Goal: Task Accomplishment & Management: Manage account settings

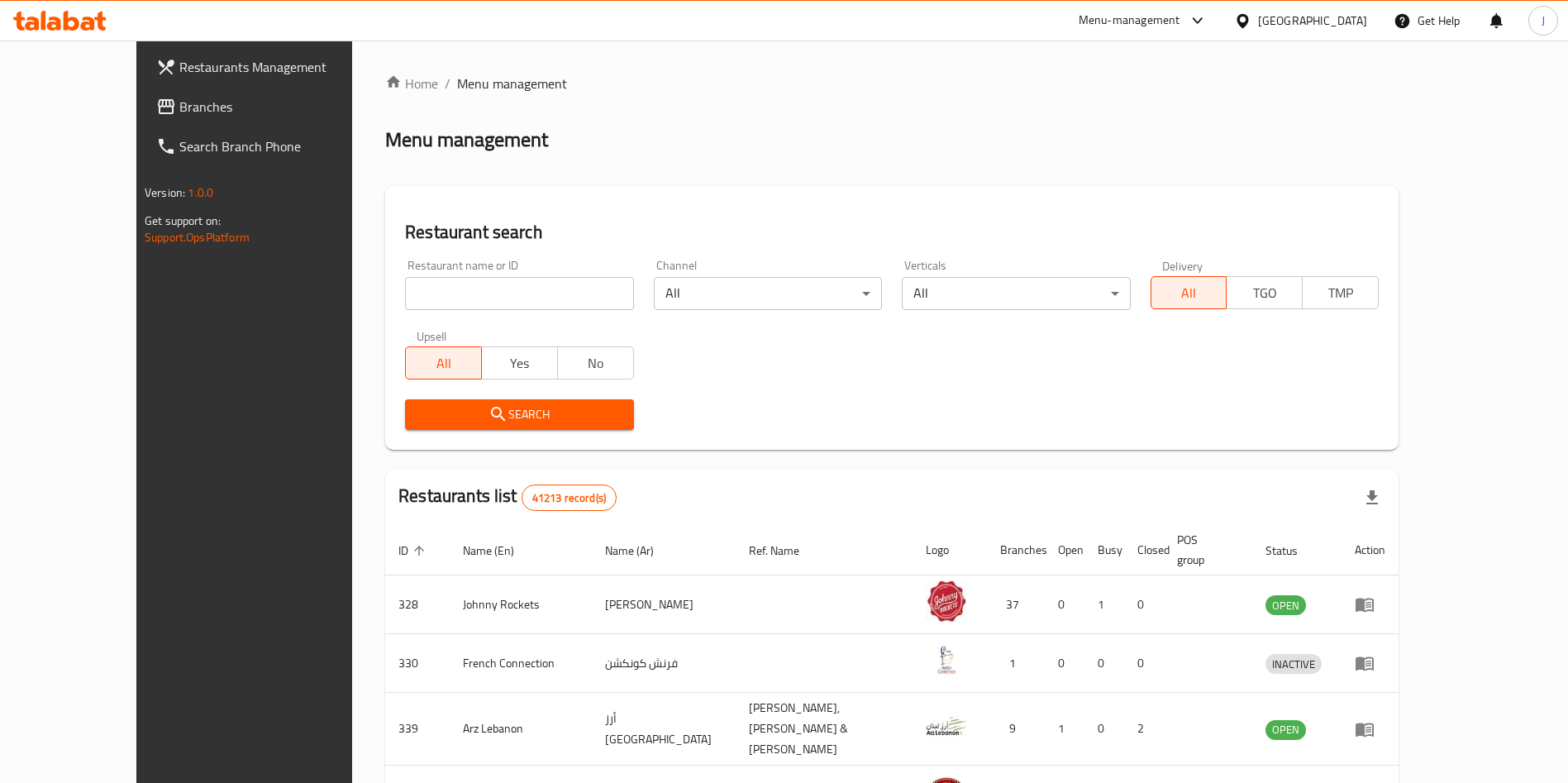
click at [405, 306] on input "search" at bounding box center [519, 293] width 228 height 33
type input "670444"
click at [424, 405] on span "Search" at bounding box center [519, 415] width 201 height 21
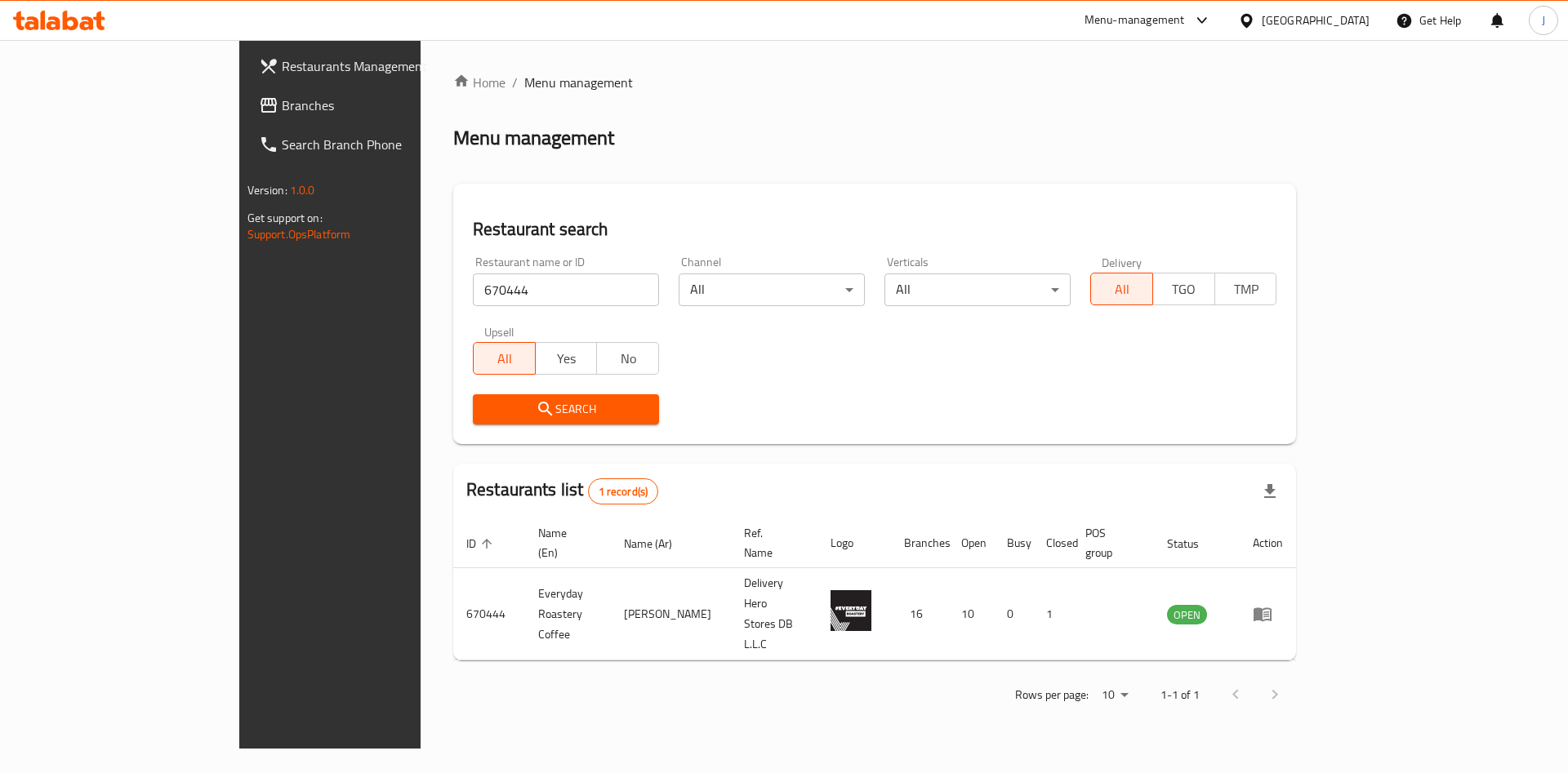
click at [494, 423] on button "Search" at bounding box center [565, 409] width 186 height 30
click at [487, 417] on span "Search" at bounding box center [566, 409] width 160 height 20
click at [514, 410] on span "Search" at bounding box center [566, 409] width 160 height 20
click at [490, 414] on span "Search" at bounding box center [566, 409] width 160 height 20
click at [486, 403] on span "Search" at bounding box center [566, 409] width 160 height 20
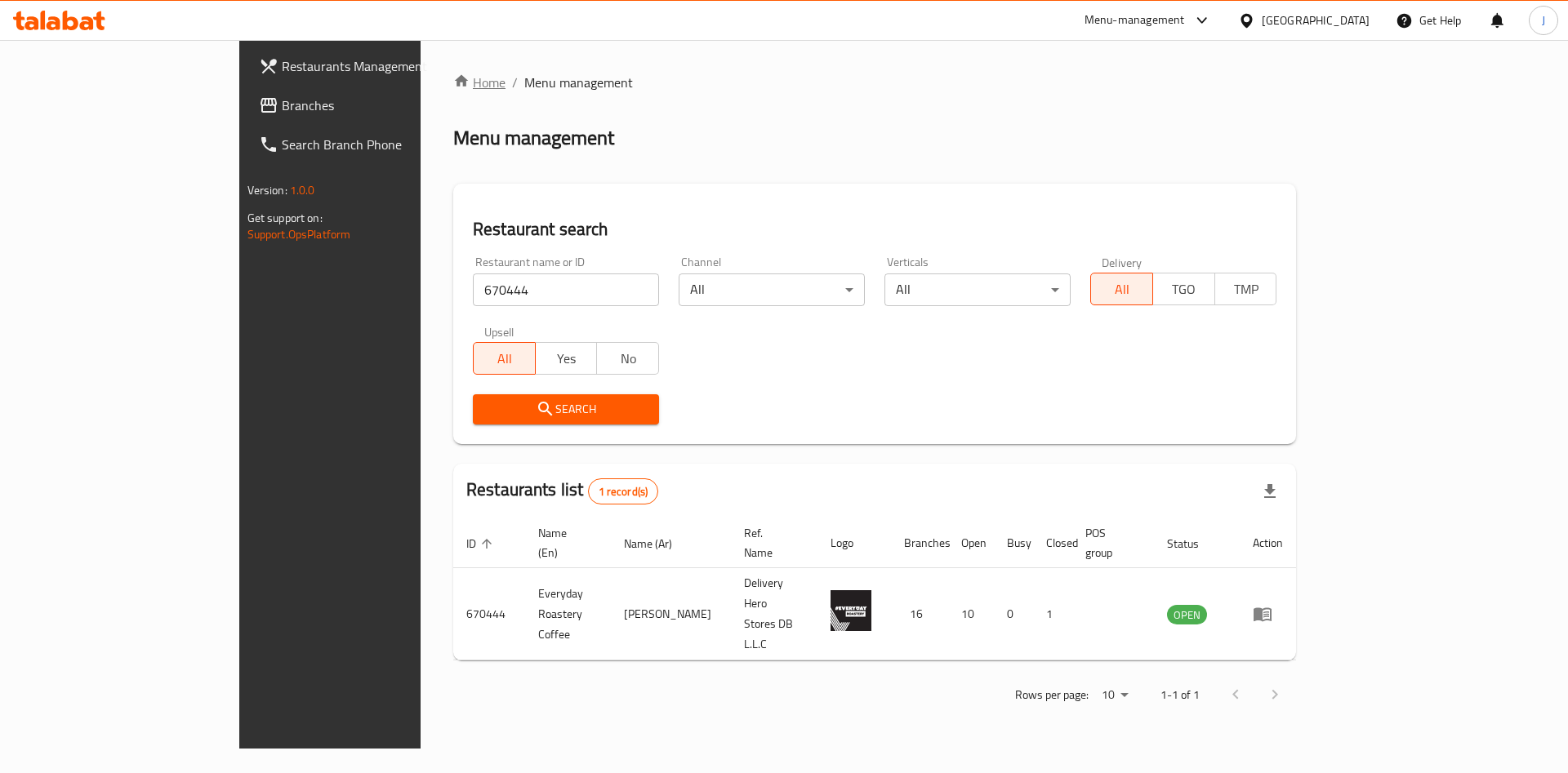
click at [453, 92] on link "Home" at bounding box center [479, 83] width 52 height 19
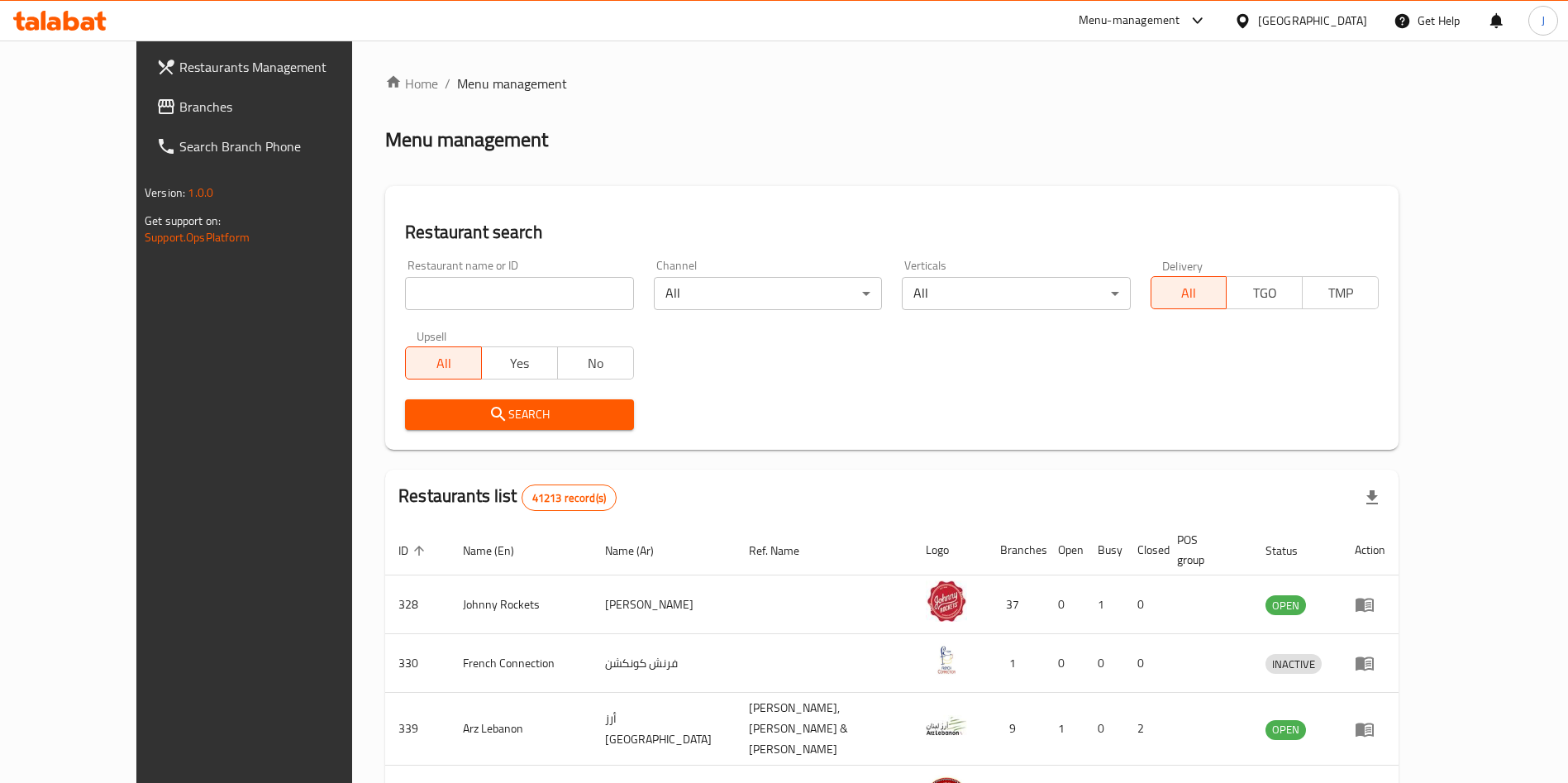
click at [406, 300] on input "search" at bounding box center [519, 293] width 228 height 33
type input "670444"
click at [423, 407] on span "Search" at bounding box center [519, 415] width 201 height 21
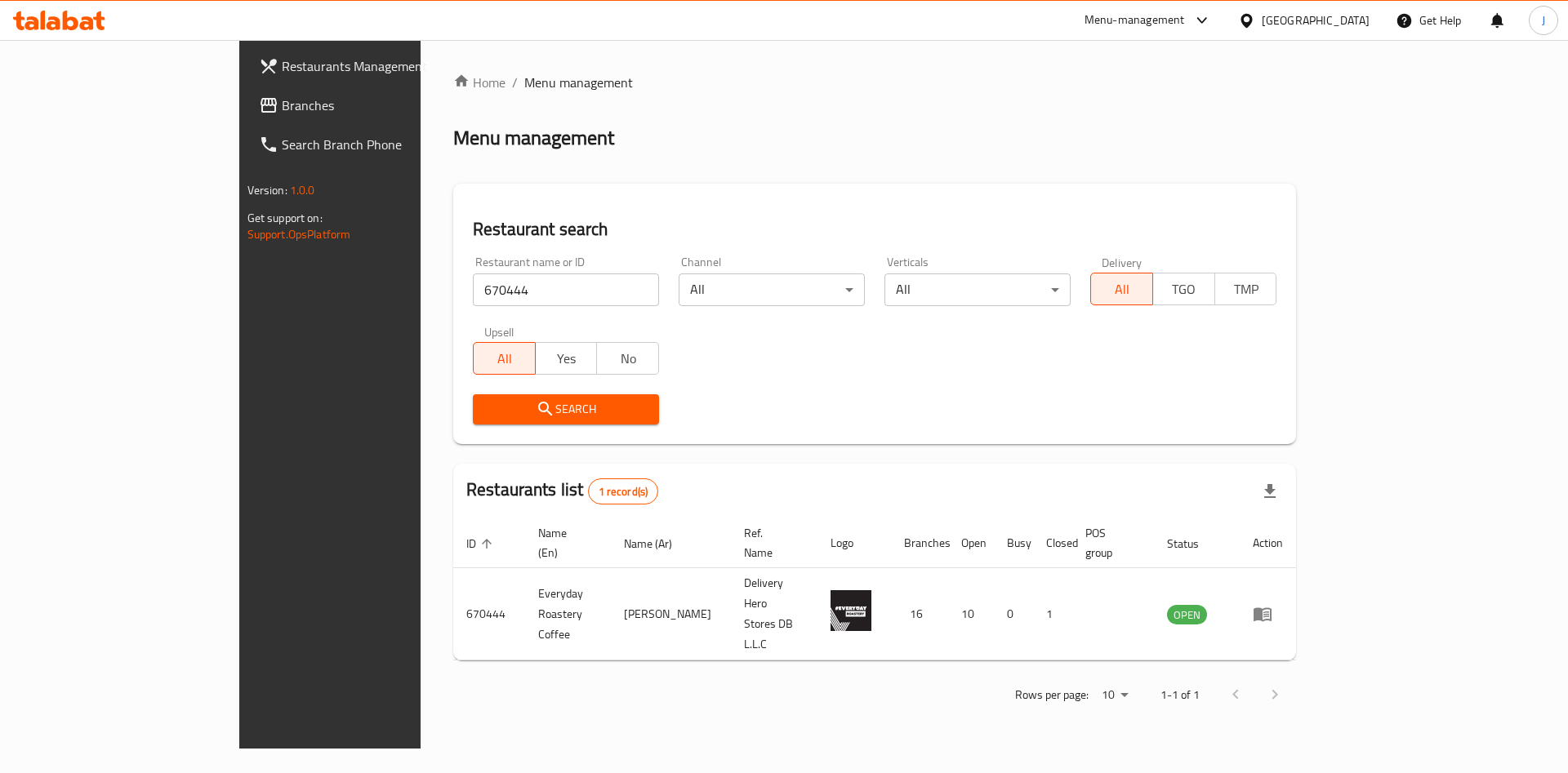
click at [486, 400] on span "Search" at bounding box center [566, 409] width 160 height 20
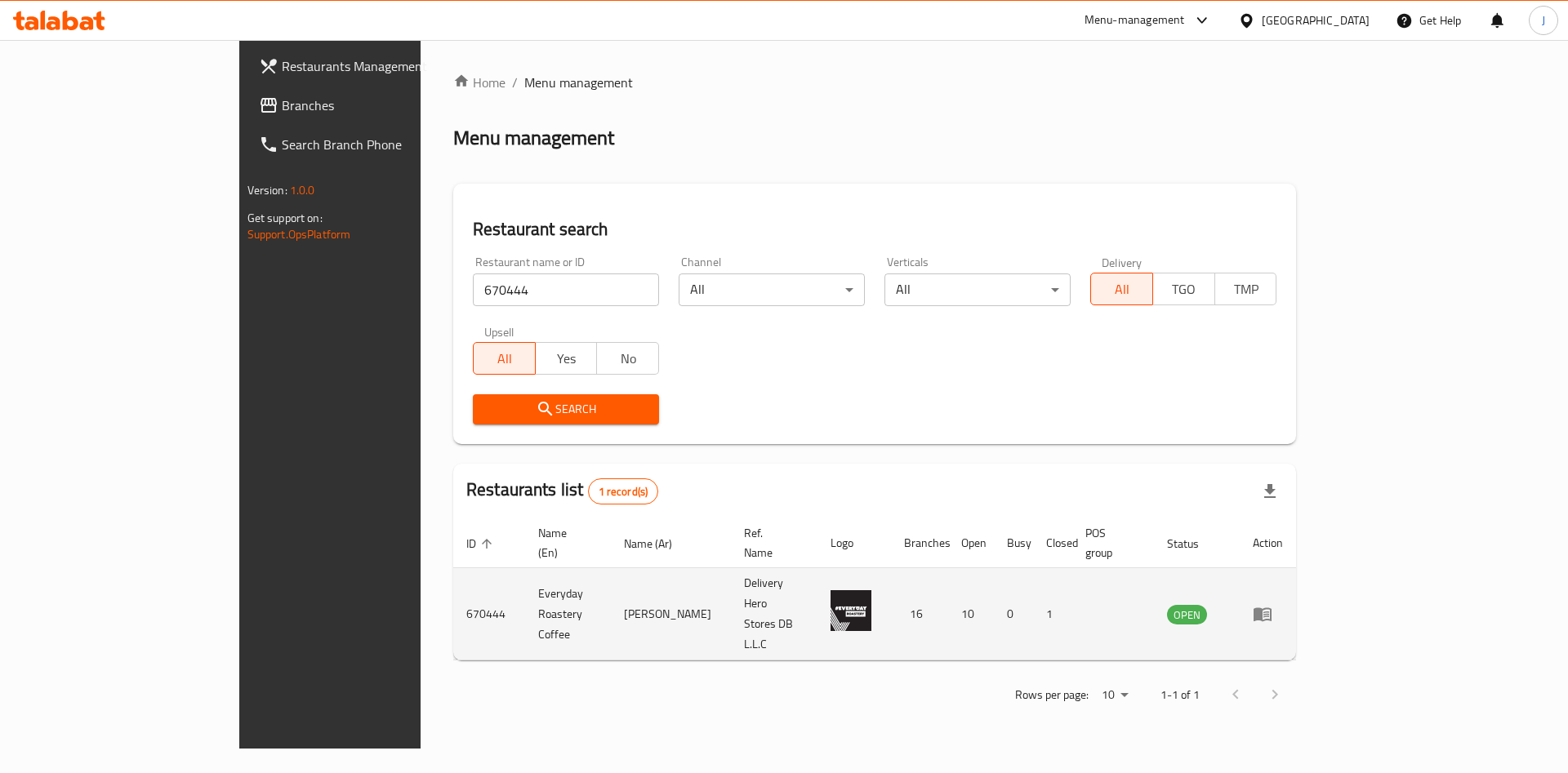
click at [1272, 604] on icon "enhanced table" at bounding box center [1262, 614] width 19 height 19
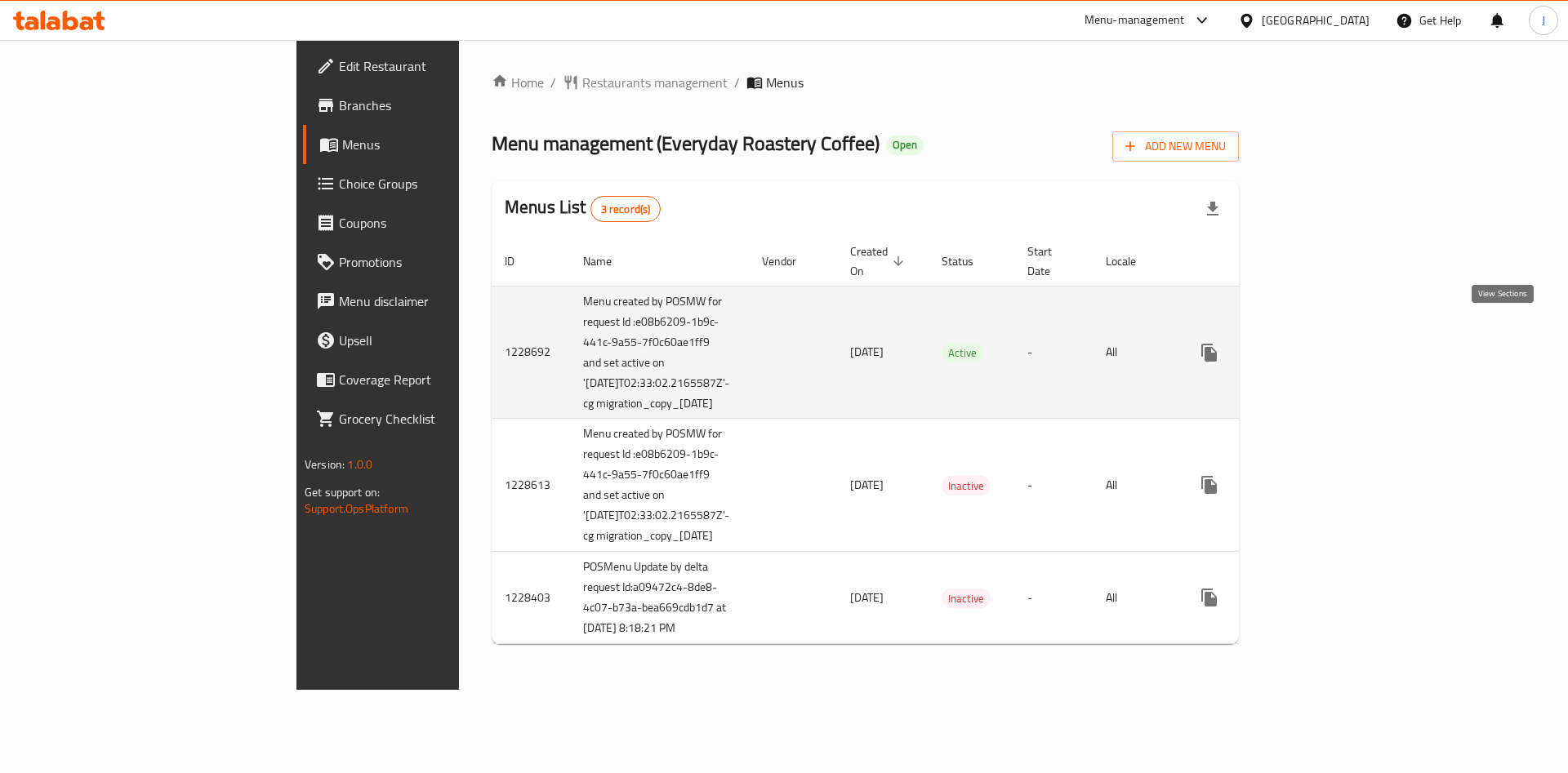
click at [1346, 343] on link "enhanced table" at bounding box center [1327, 352] width 40 height 40
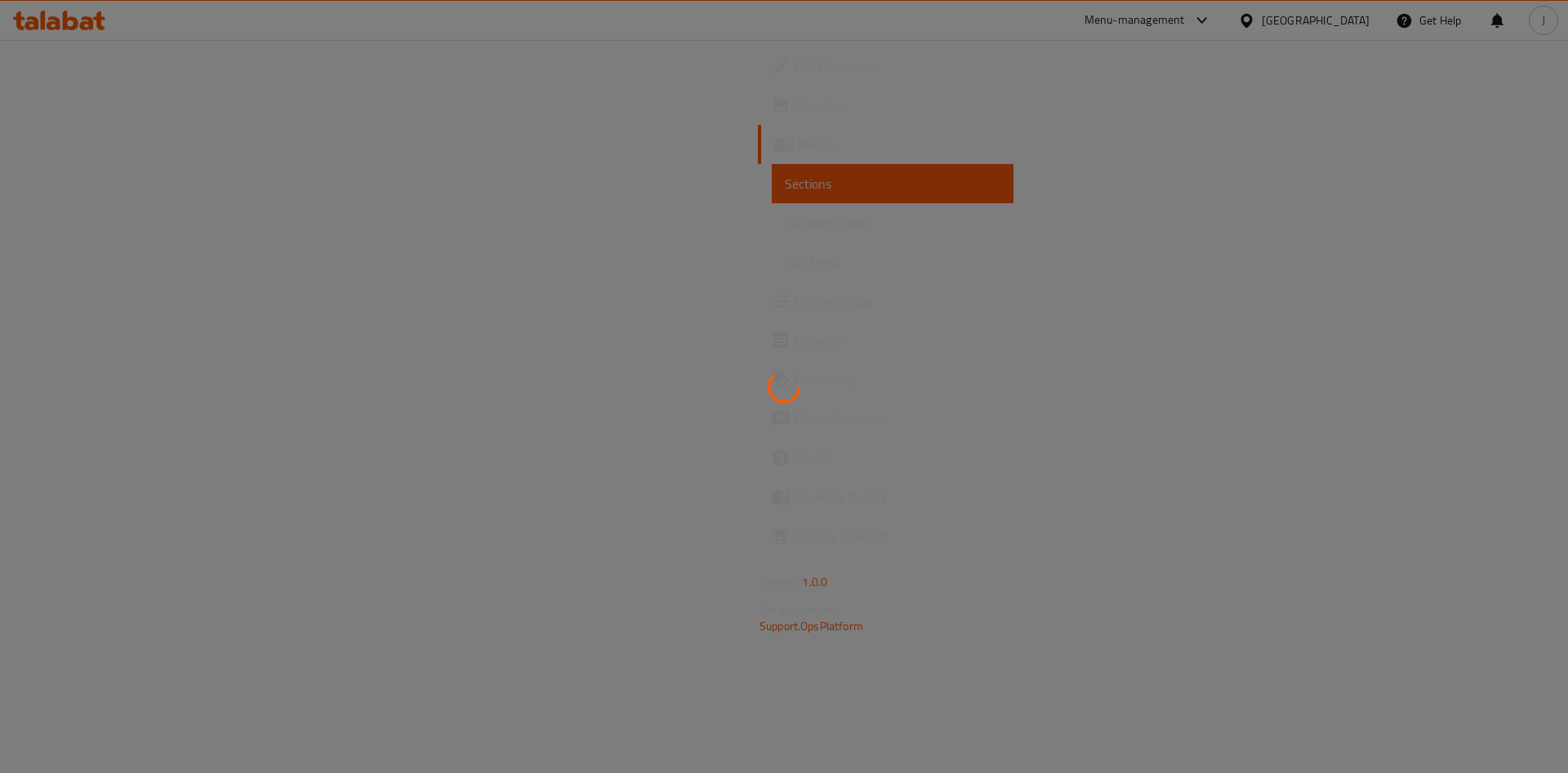
drag, startPoint x: 954, startPoint y: 400, endPoint x: 439, endPoint y: 184, distance: 558.5
click at [439, 184] on div at bounding box center [784, 386] width 1568 height 773
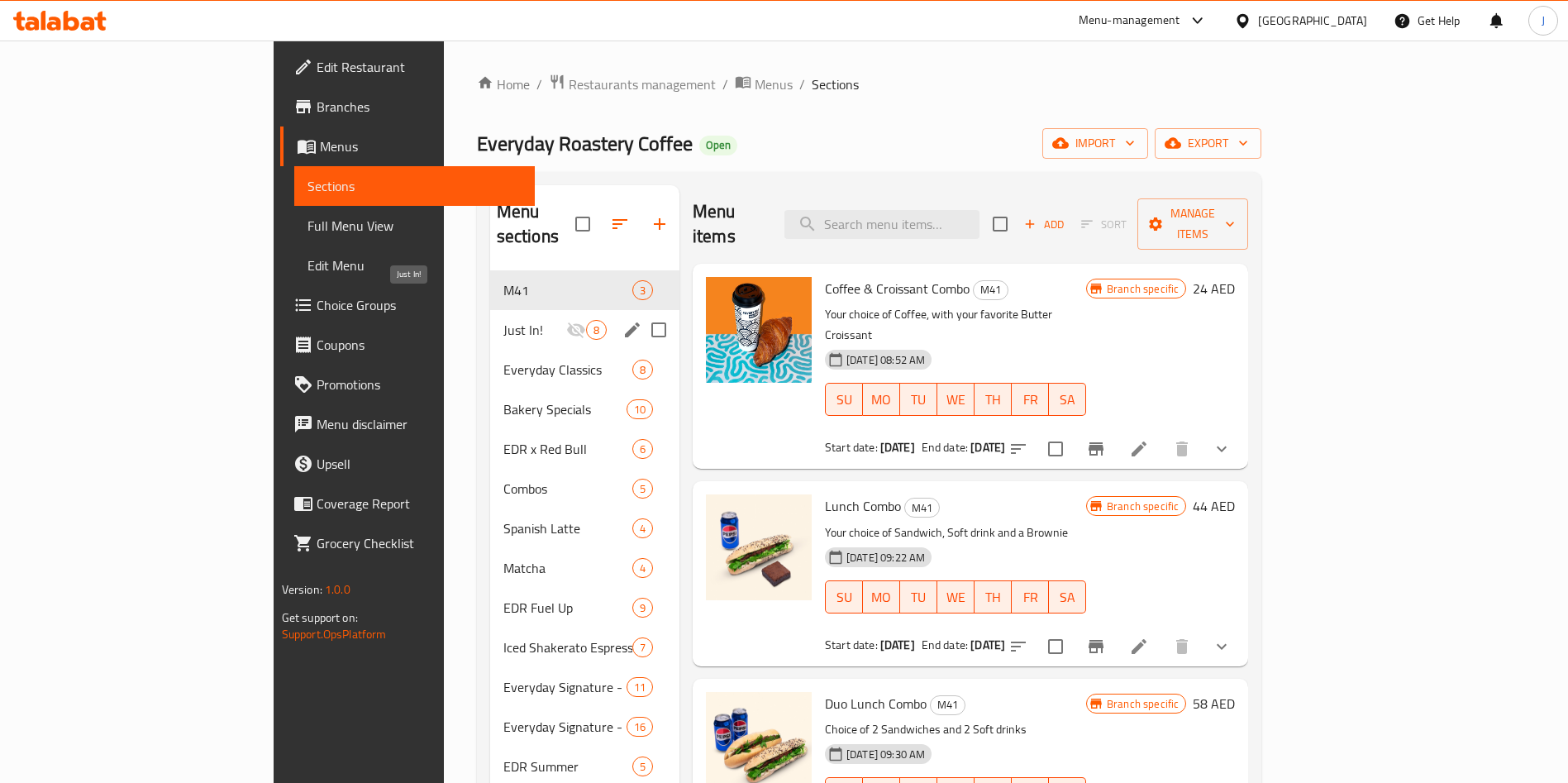
click at [504, 320] on span "Just In!" at bounding box center [535, 330] width 62 height 20
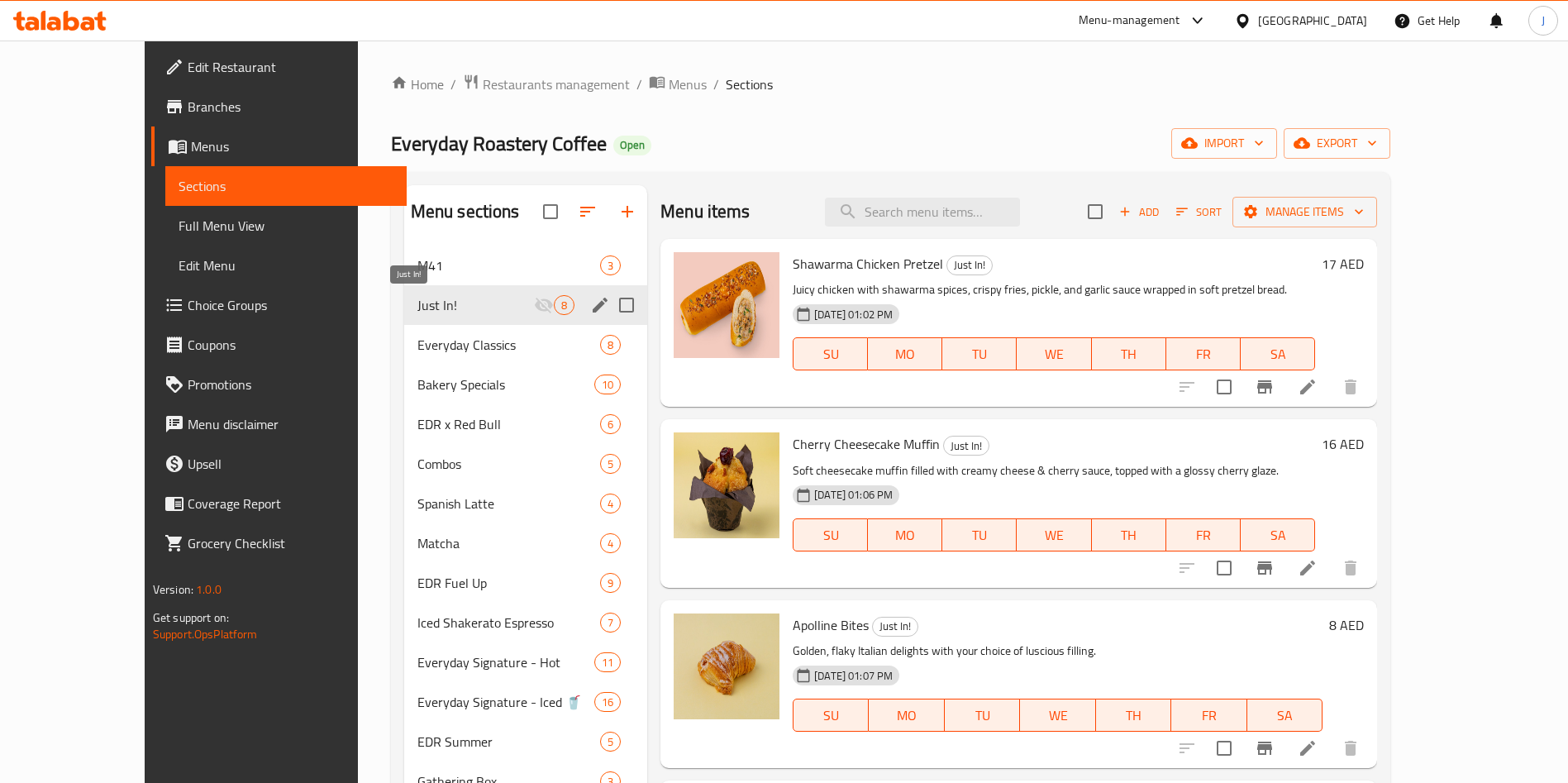
click at [417, 302] on span "Just In!" at bounding box center [475, 305] width 117 height 20
click at [535, 306] on icon "Menu sections" at bounding box center [544, 306] width 18 height 16
click at [534, 311] on icon "Menu sections" at bounding box center [544, 305] width 20 height 20
click at [593, 312] on icon "edit" at bounding box center [600, 305] width 15 height 15
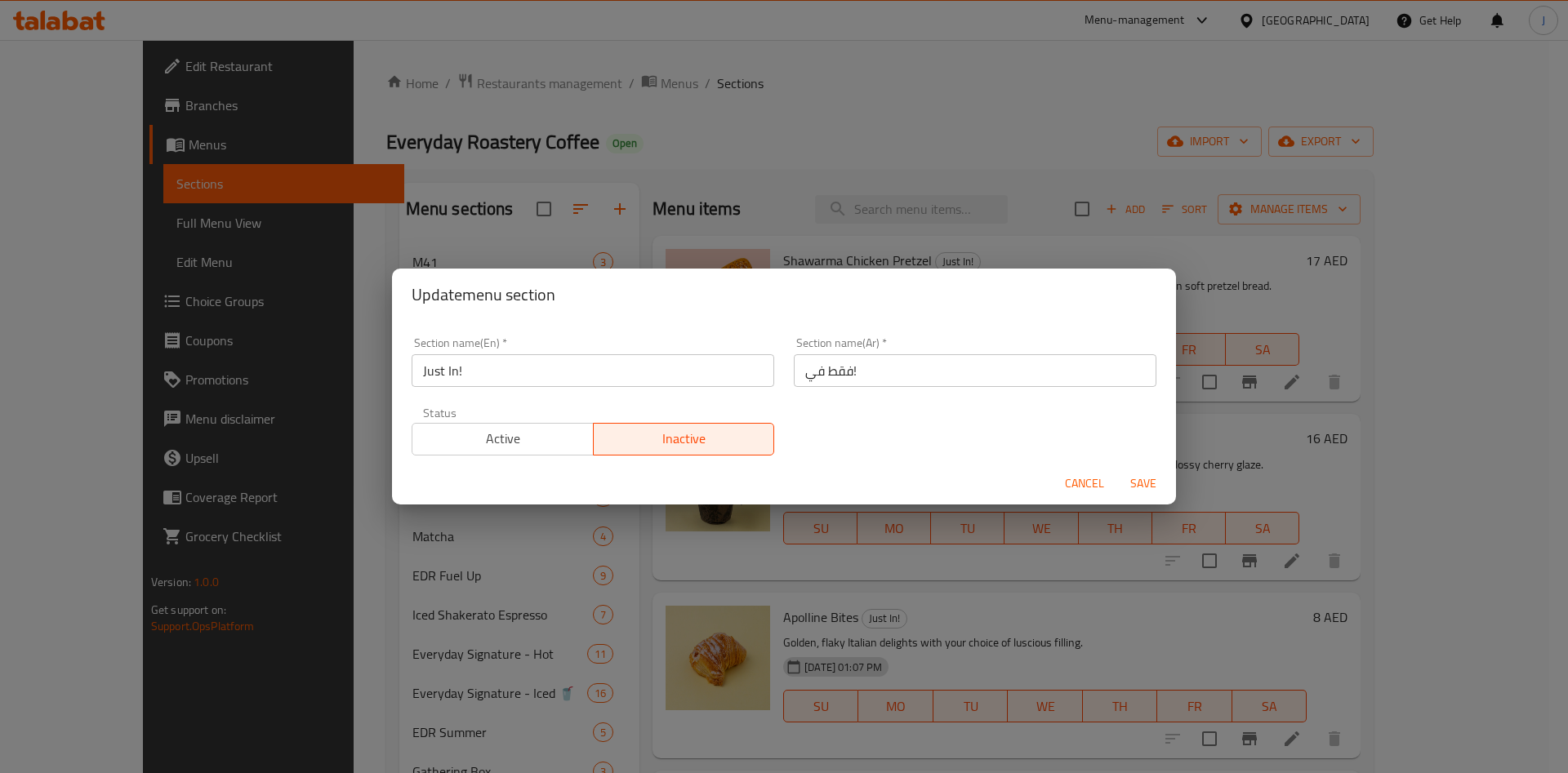
click at [491, 450] on span "Active" at bounding box center [503, 438] width 168 height 24
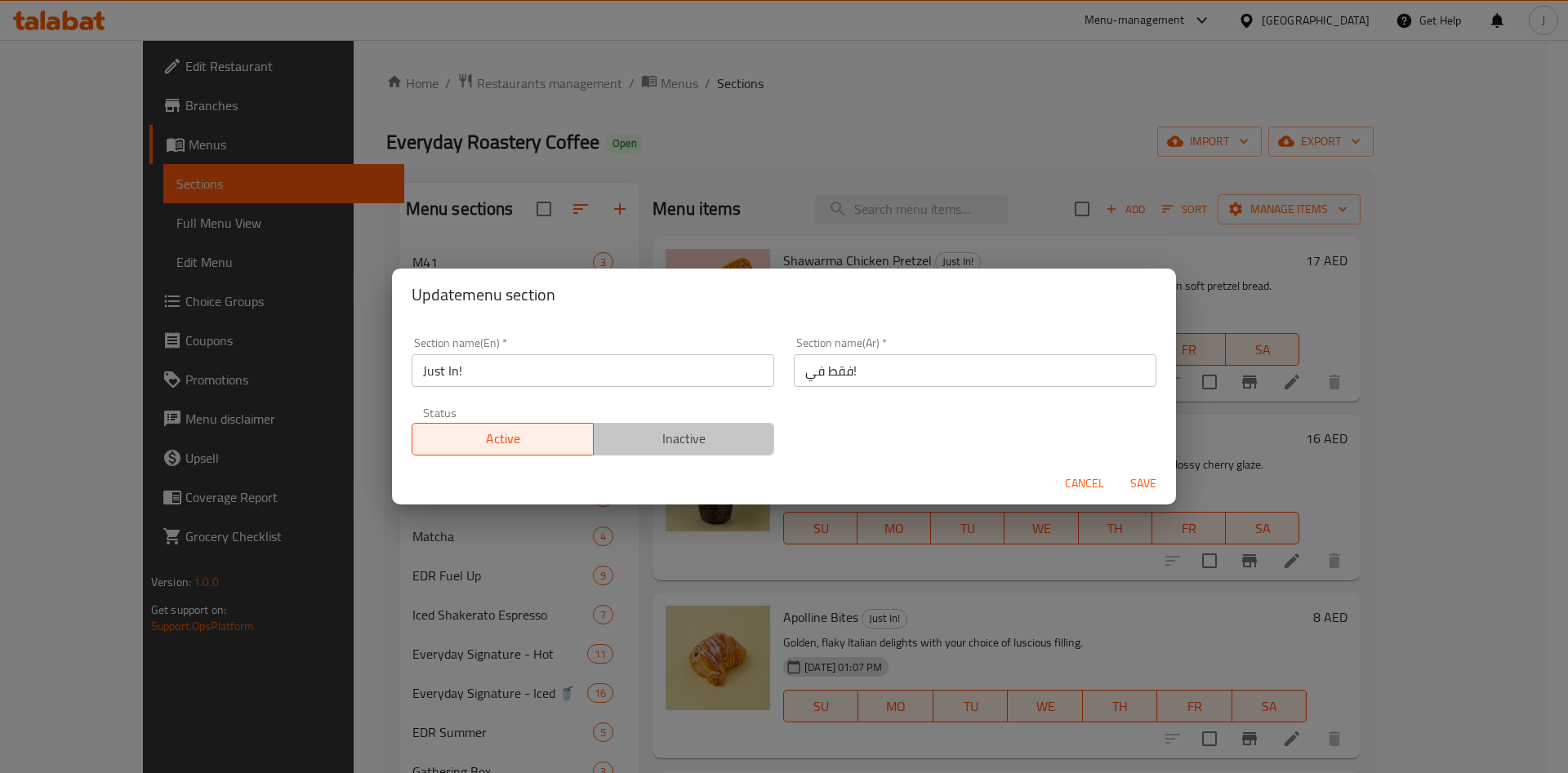
click at [683, 436] on span "Inactive" at bounding box center [684, 438] width 168 height 24
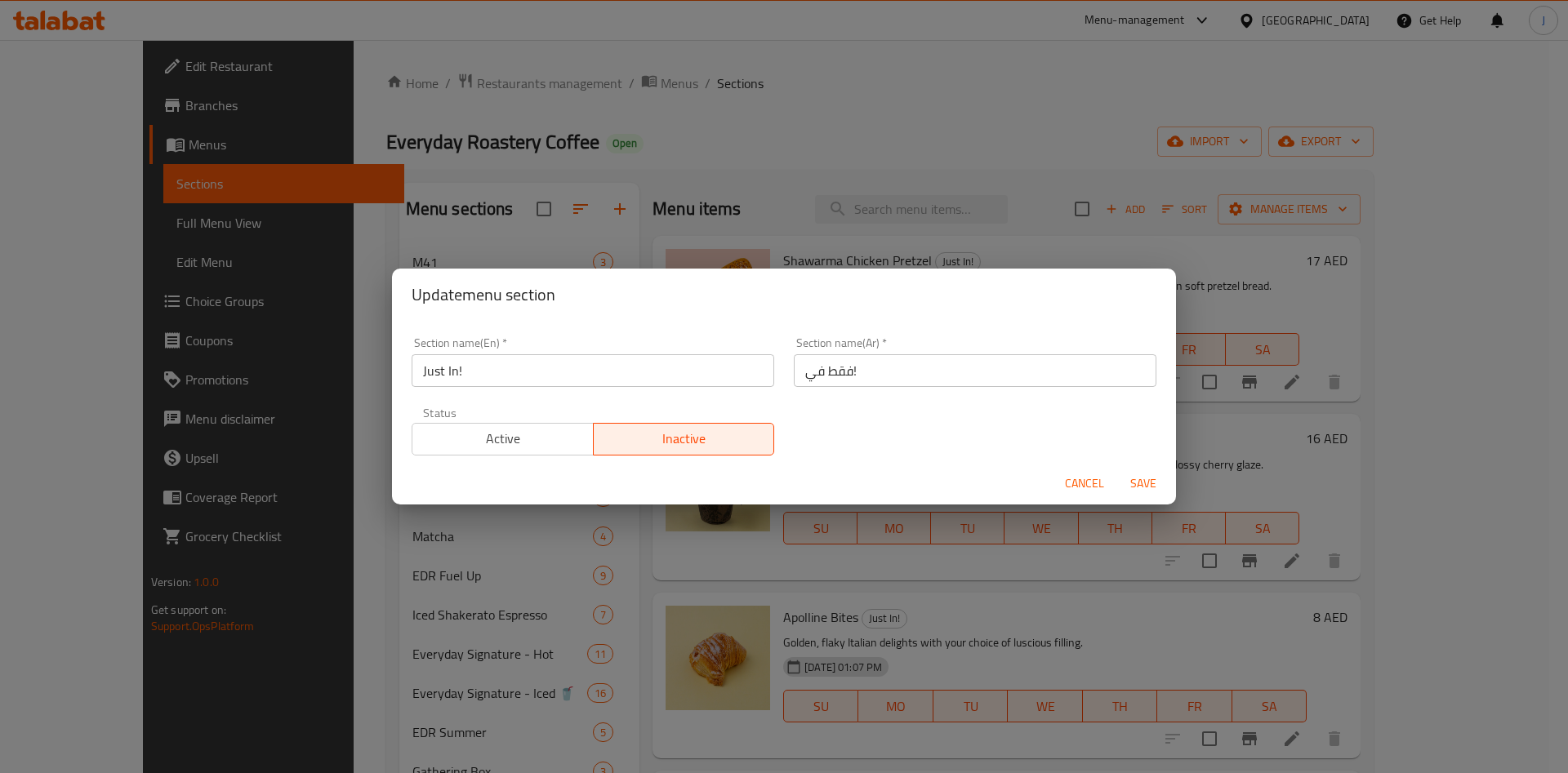
click at [1143, 477] on span "Save" at bounding box center [1143, 483] width 40 height 20
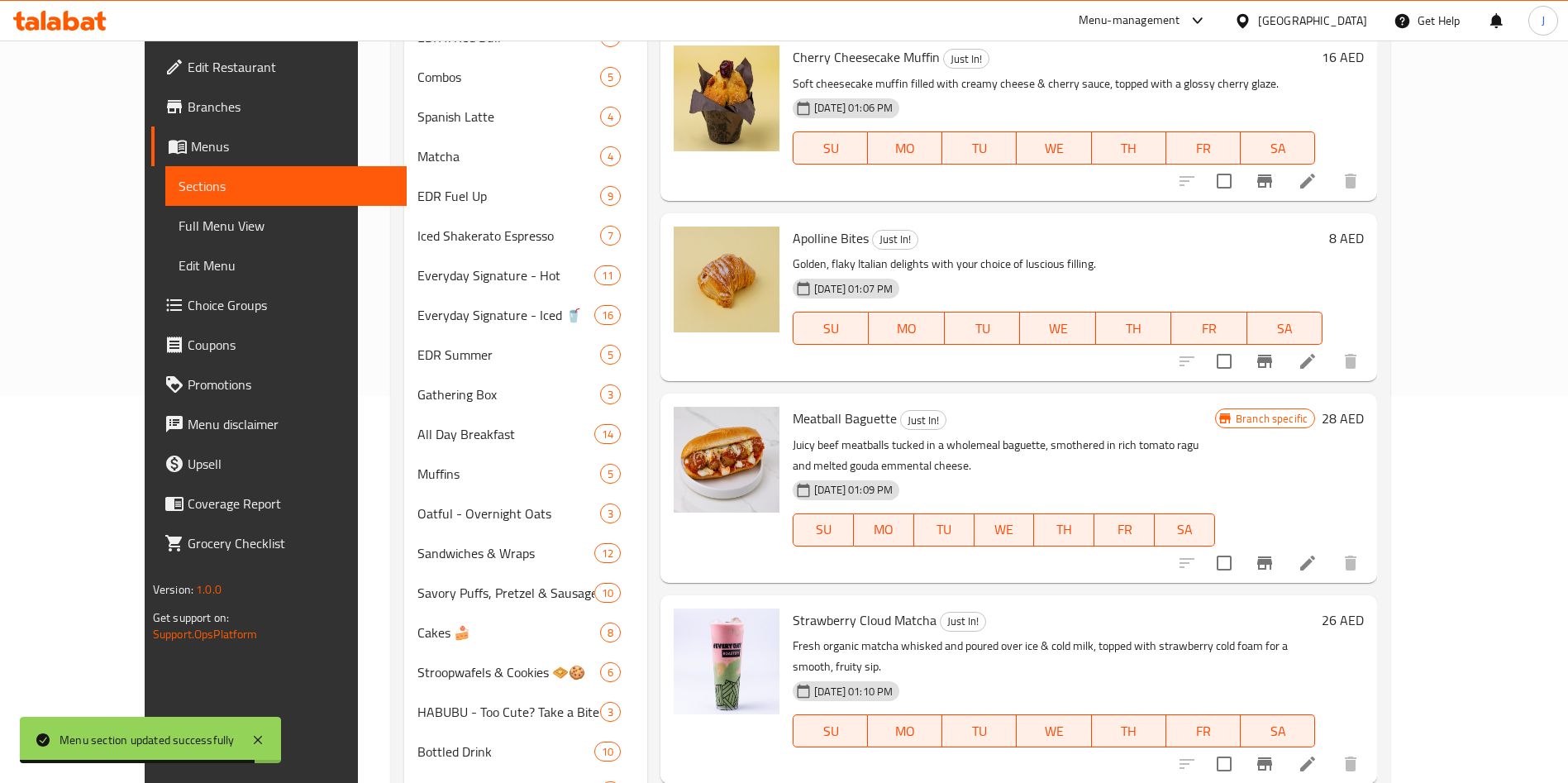
scroll to position [367, 0]
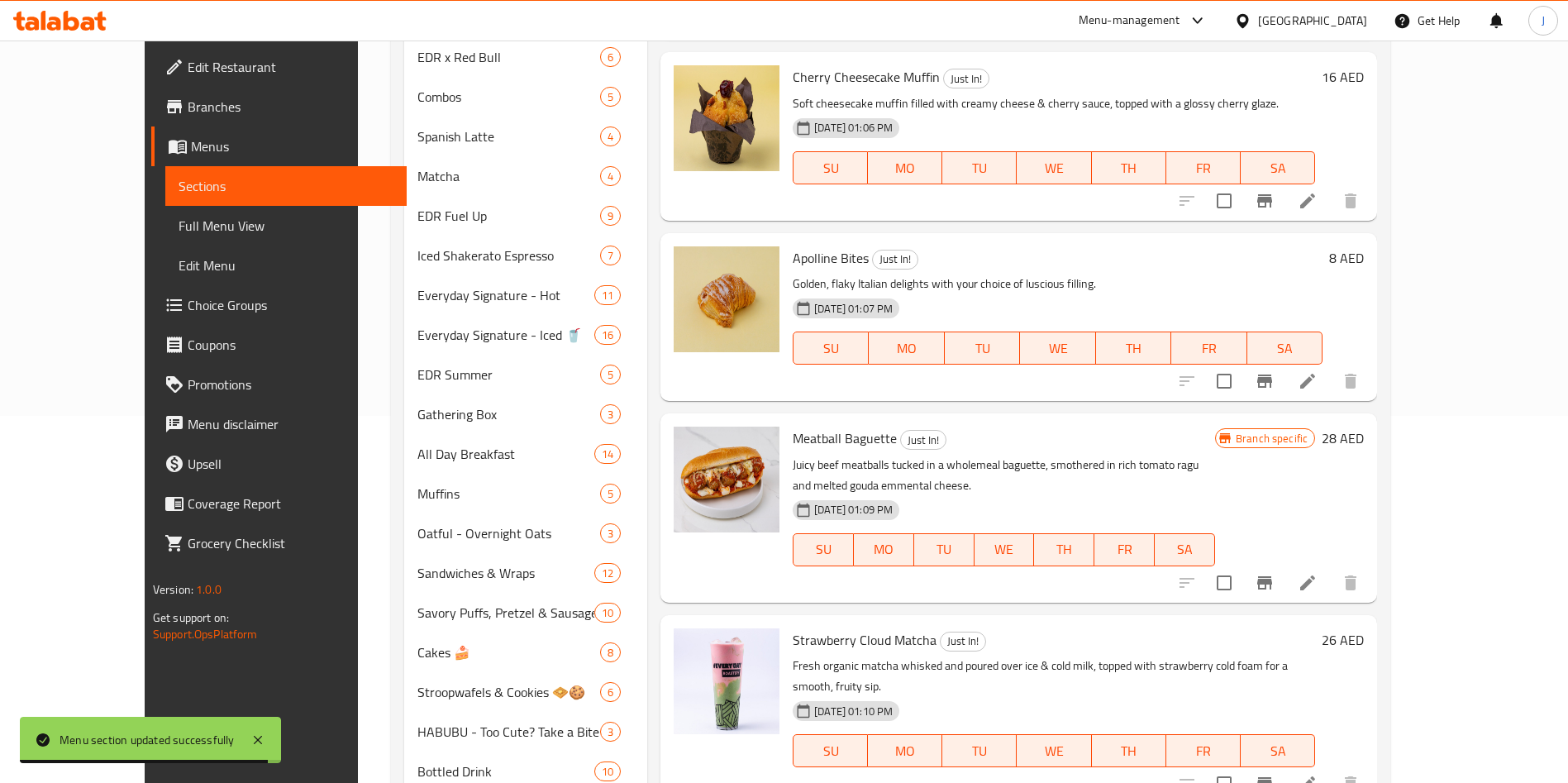
drag, startPoint x: 807, startPoint y: 323, endPoint x: 806, endPoint y: 519, distance: 196.0
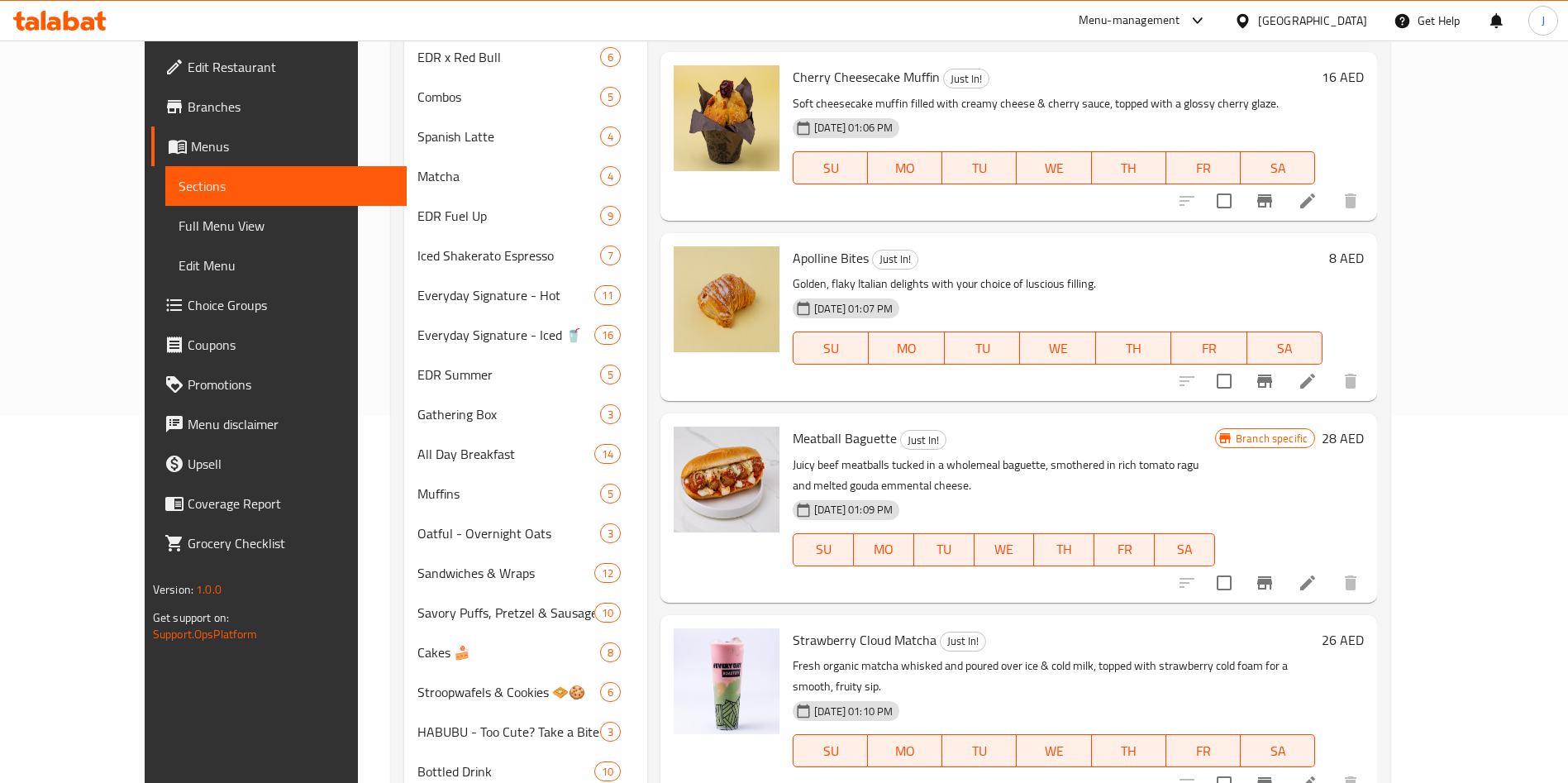
click at [965, 449] on h6 "Meatball Baguette Just In!" at bounding box center [1004, 439] width 423 height 23
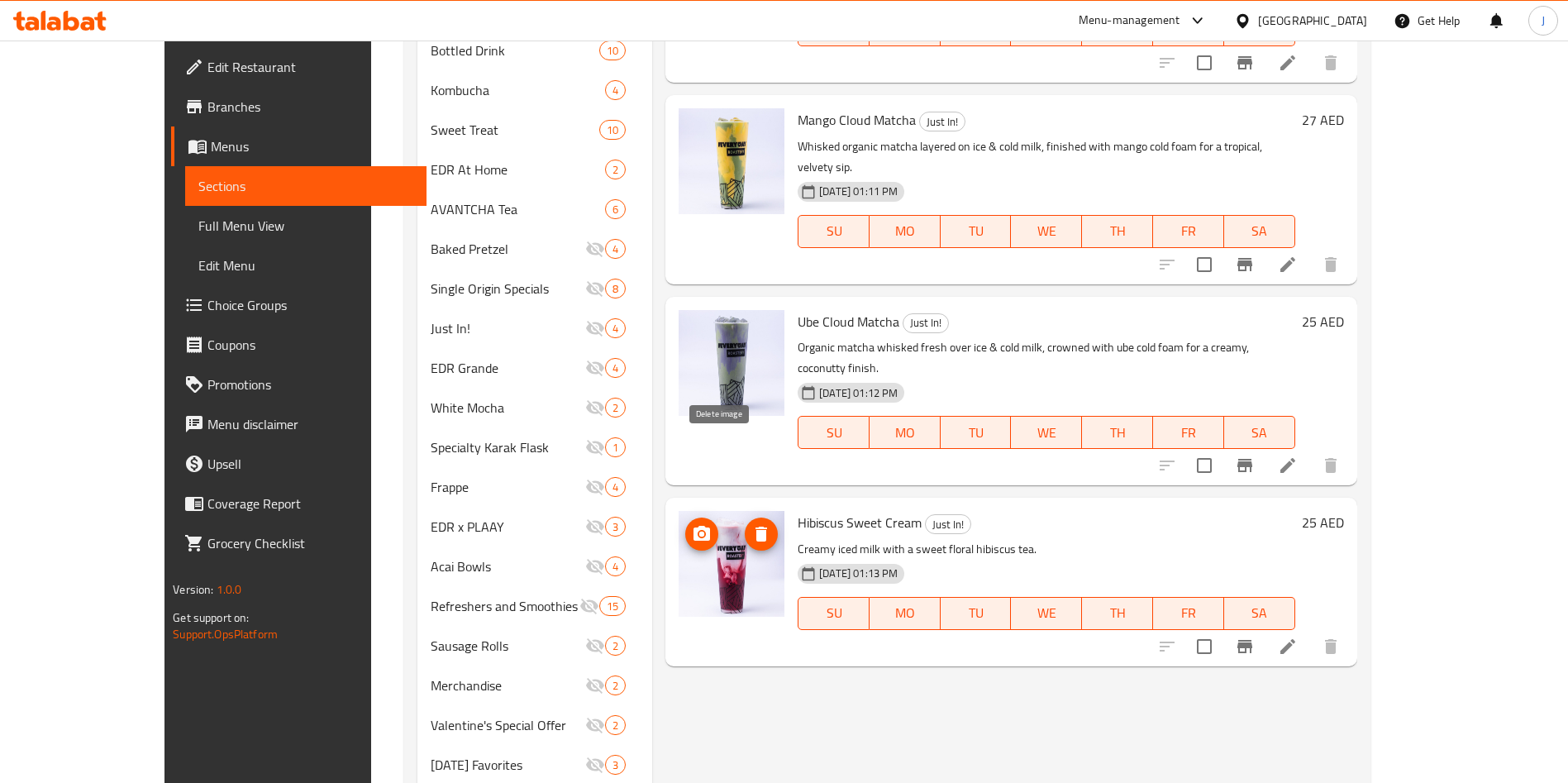
scroll to position [1089, 0]
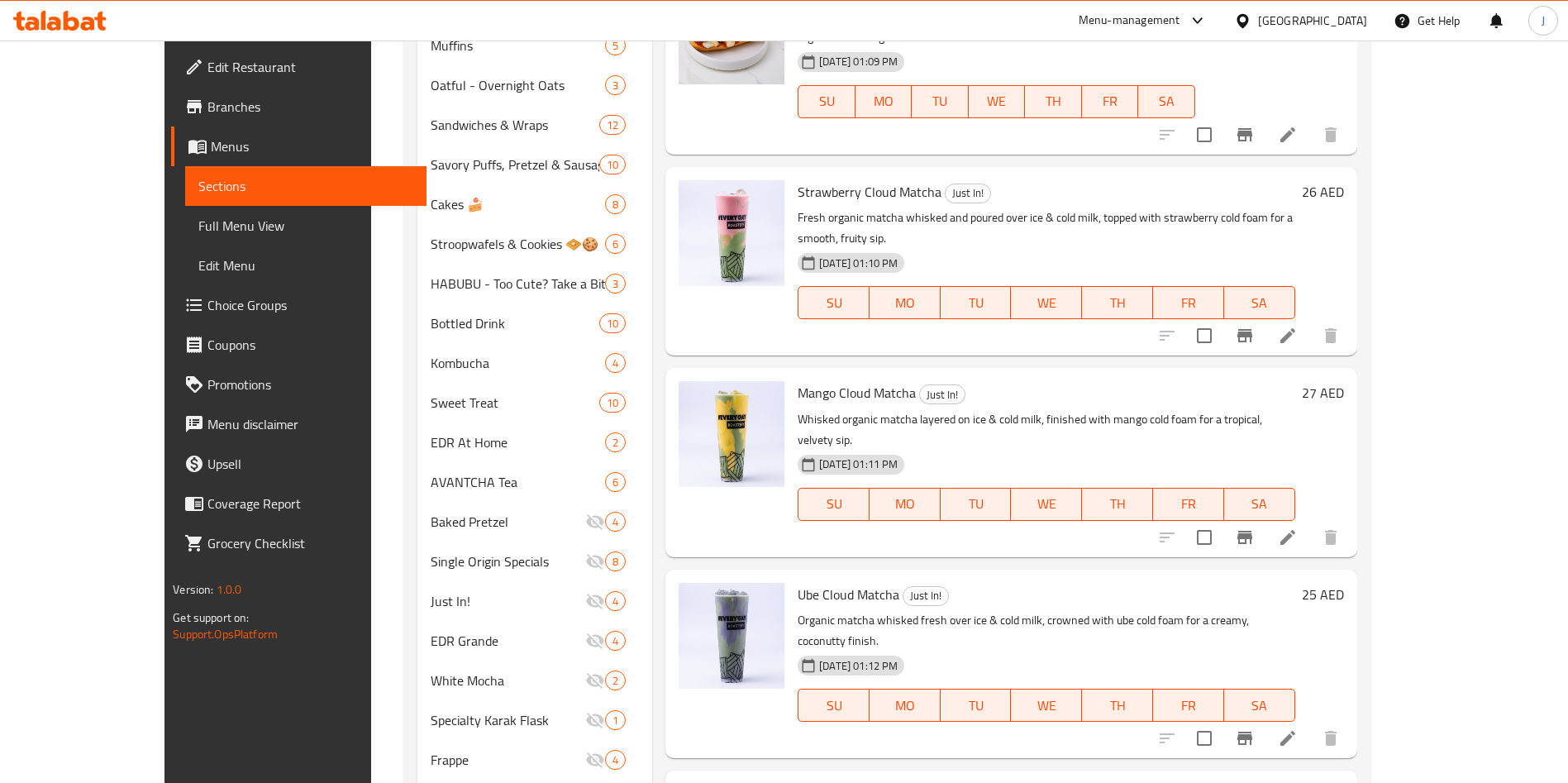
scroll to position [814, 0]
click at [1045, 133] on div "Meatball Baguette Just In! Juicy beef meatballs tucked in a wholemeal baguette,…" at bounding box center [1012, 61] width 692 height 188
